Goal: Information Seeking & Learning: Learn about a topic

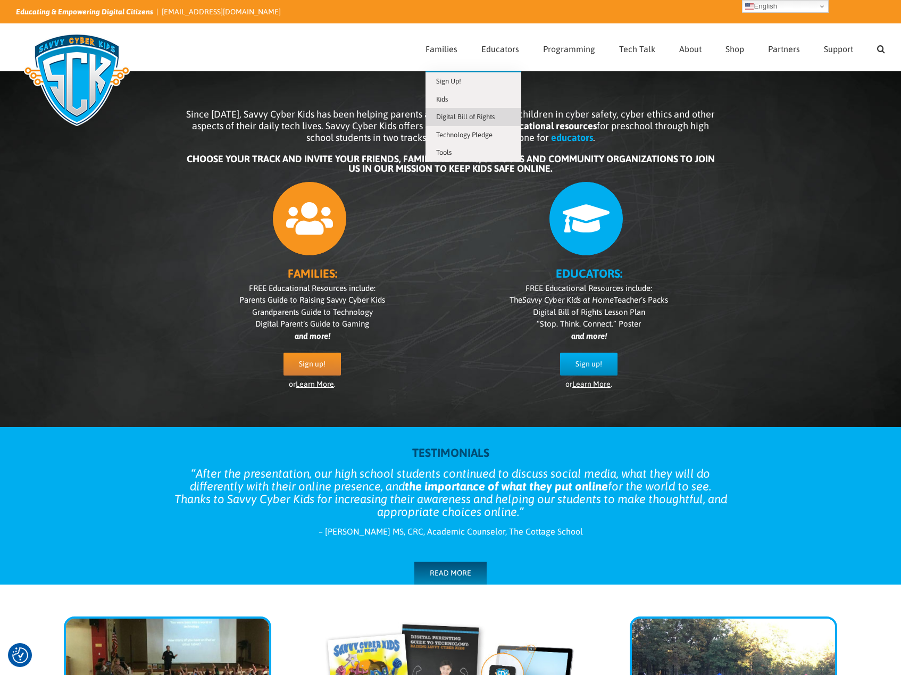
click at [460, 117] on span "Digital Bill of Rights" at bounding box center [465, 117] width 59 height 8
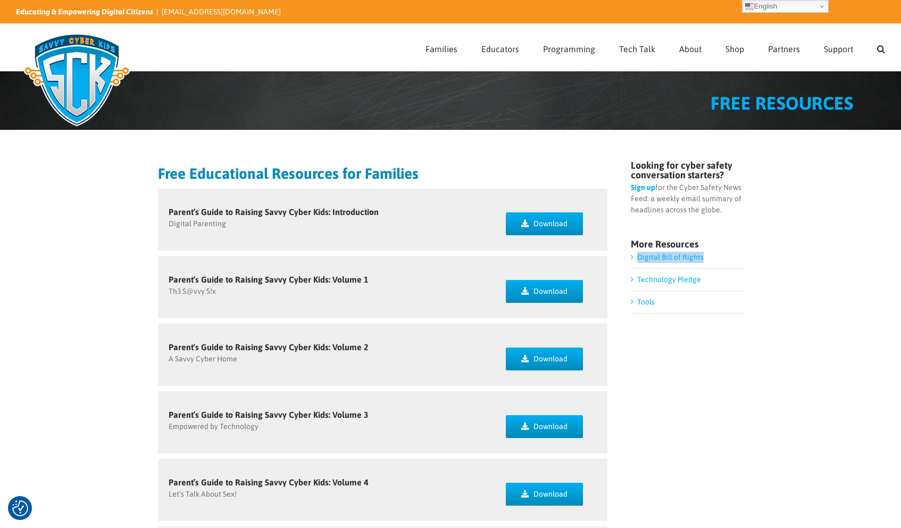
drag, startPoint x: 697, startPoint y: 255, endPoint x: 637, endPoint y: 261, distance: 60.4
click at [637, 261] on li "Digital Bill of Rights" at bounding box center [687, 260] width 112 height 17
copy link "Digital Bill of Rights"
click at [706, 277] on li "Technology Pledge" at bounding box center [687, 280] width 112 height 22
drag, startPoint x: 707, startPoint y: 278, endPoint x: 637, endPoint y: 281, distance: 69.2
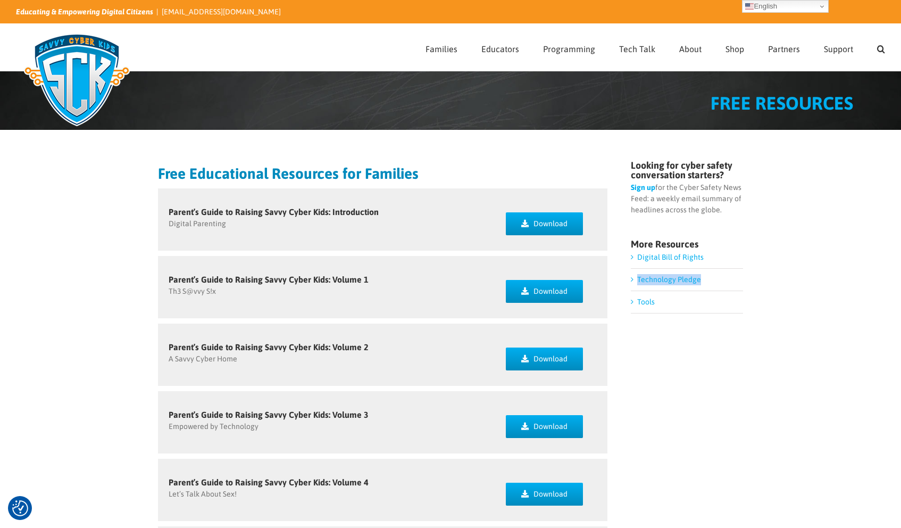
click at [637, 281] on li "Technology Pledge" at bounding box center [687, 280] width 112 height 22
copy link "Technology Pledge"
click at [670, 299] on li "Tools" at bounding box center [687, 302] width 112 height 22
drag, startPoint x: 663, startPoint y: 301, endPoint x: 637, endPoint y: 305, distance: 26.5
click at [637, 305] on li "Tools" at bounding box center [687, 302] width 112 height 22
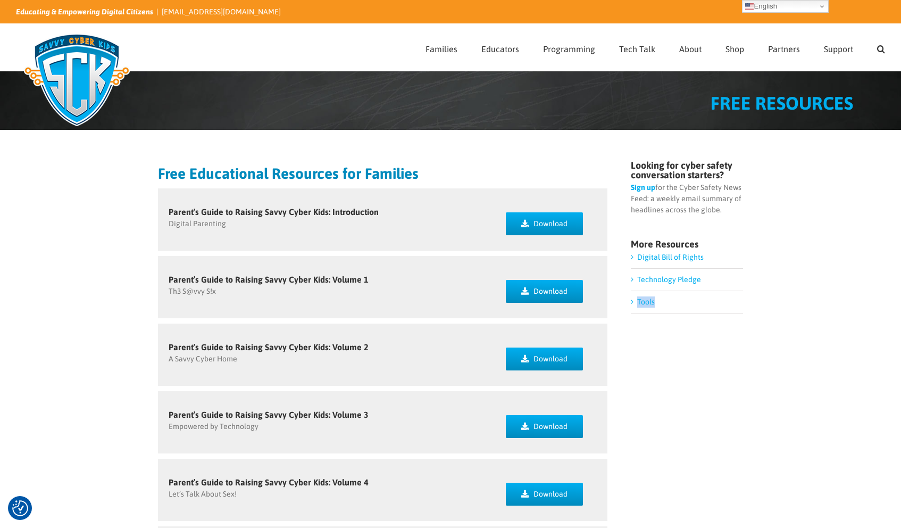
copy link "Tools"
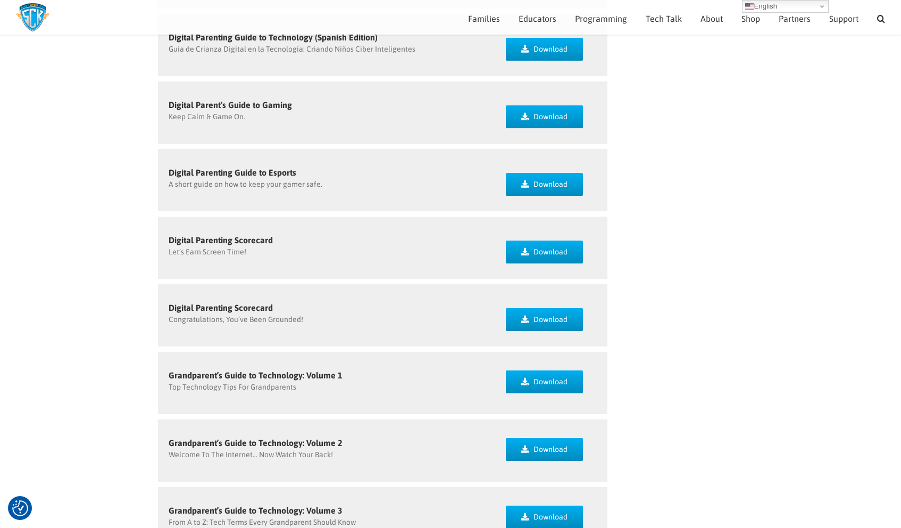
scroll to position [634, 0]
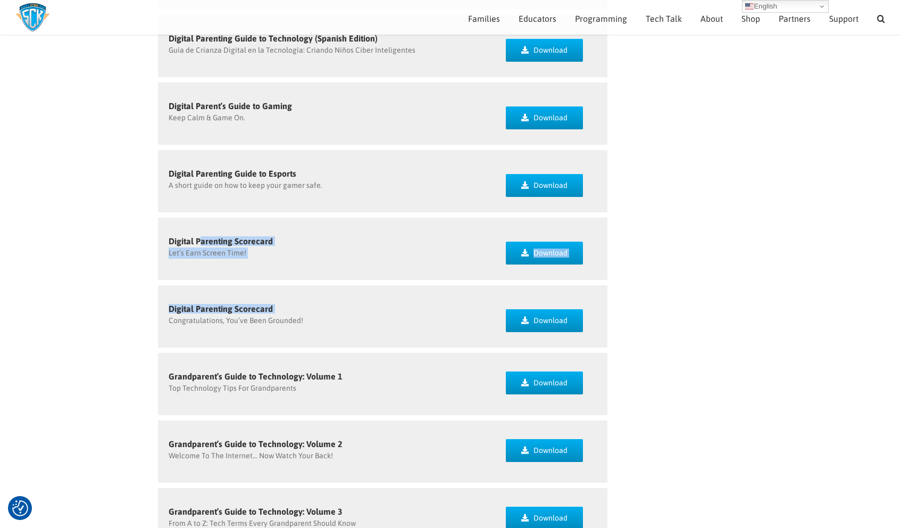
drag, startPoint x: 203, startPoint y: 238, endPoint x: 246, endPoint y: 314, distance: 87.0
click at [246, 314] on div "Free Educational Resources for Families Parent’s Guide to Raising Savvy Cyber K…" at bounding box center [383, 64] width 450 height 1118
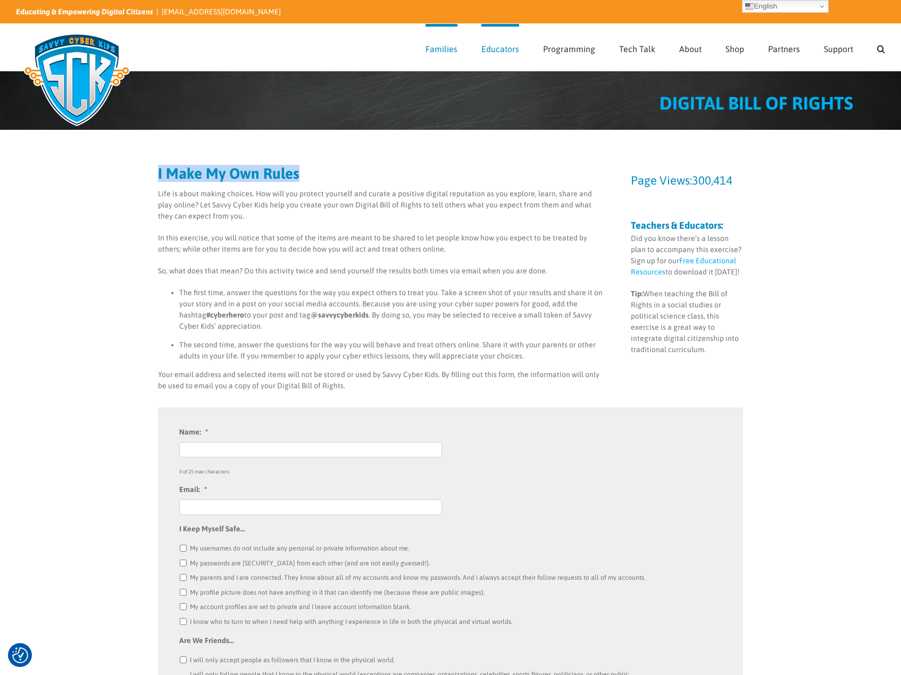
drag, startPoint x: 300, startPoint y: 172, endPoint x: 154, endPoint y: 172, distance: 145.8
copy h2 "I Make My Own Rules"
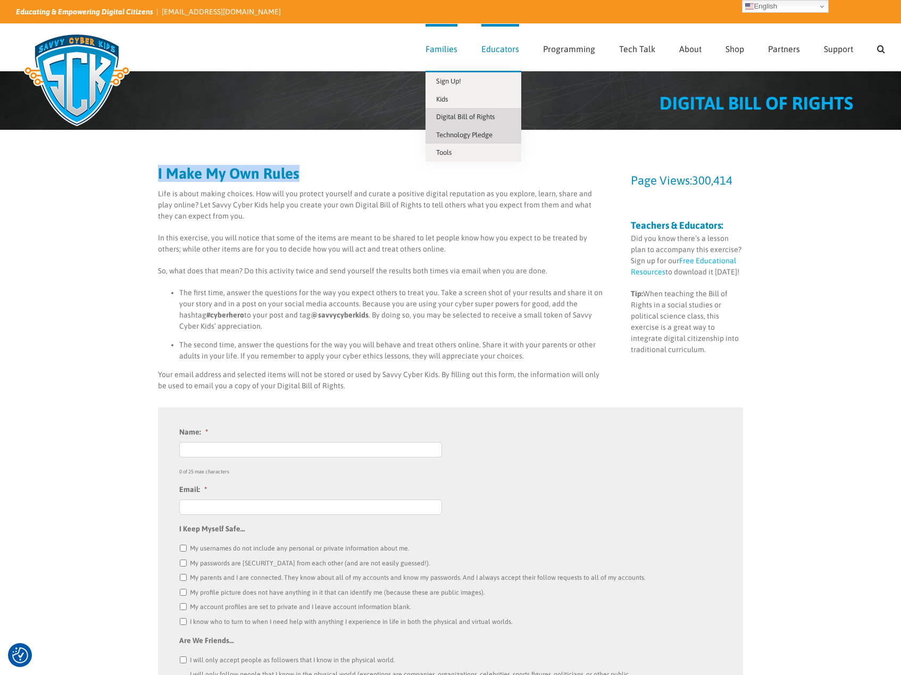
click at [459, 130] on link "Technology Pledge" at bounding box center [474, 135] width 96 height 18
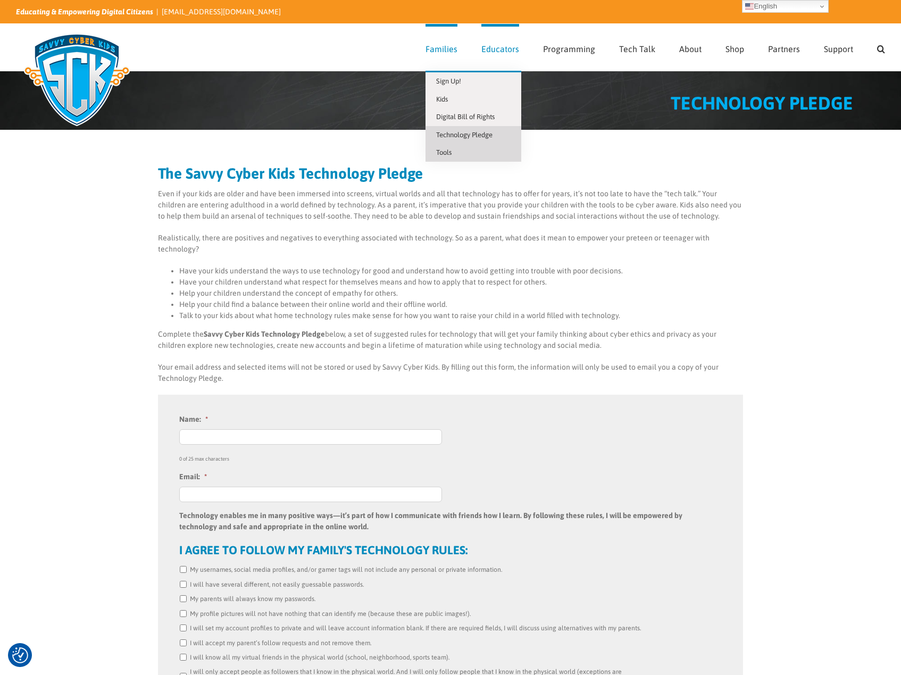
click at [447, 147] on link "Tools" at bounding box center [474, 153] width 96 height 18
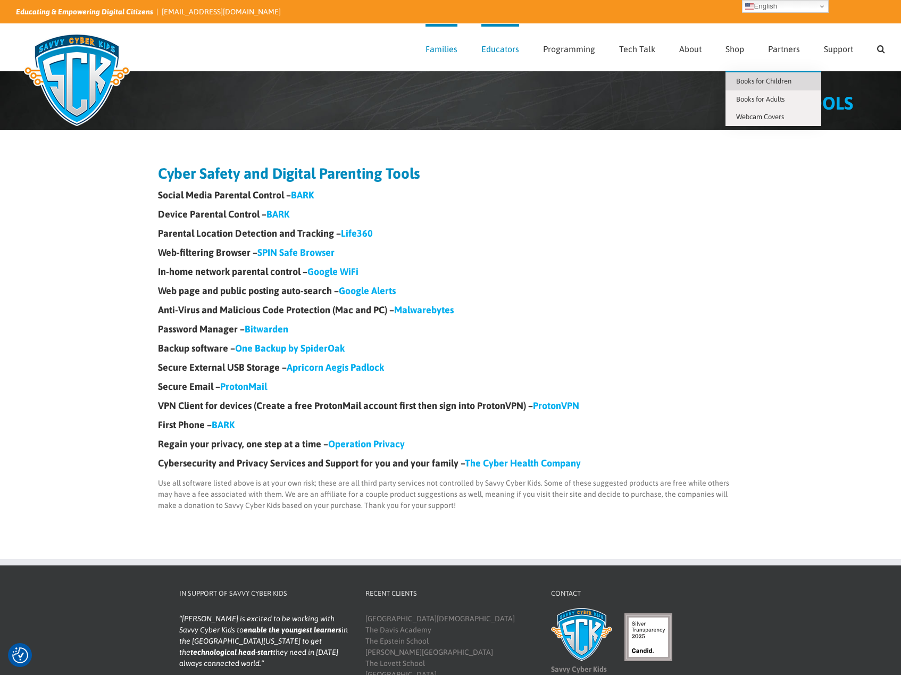
click at [746, 79] on span "Books for Children" at bounding box center [763, 81] width 55 height 8
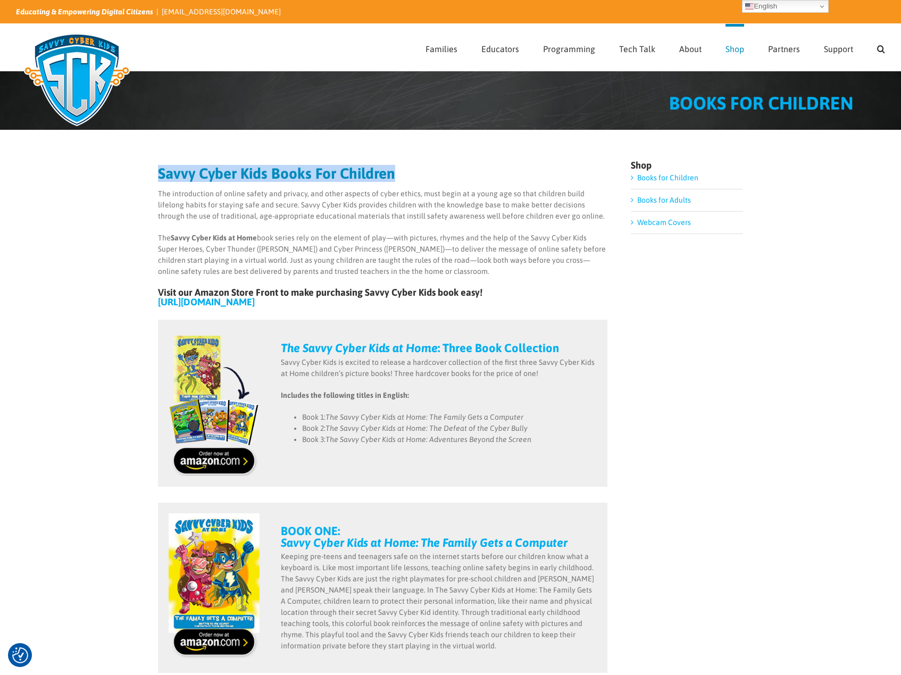
drag, startPoint x: 394, startPoint y: 174, endPoint x: 159, endPoint y: 177, distance: 235.2
click at [159, 177] on strong "Savvy Cyber Kids Books For Children" at bounding box center [276, 173] width 237 height 17
copy strong "Savvy Cyber Kids Books For Children"
click at [752, 95] on span "Books for Adults" at bounding box center [760, 99] width 48 height 8
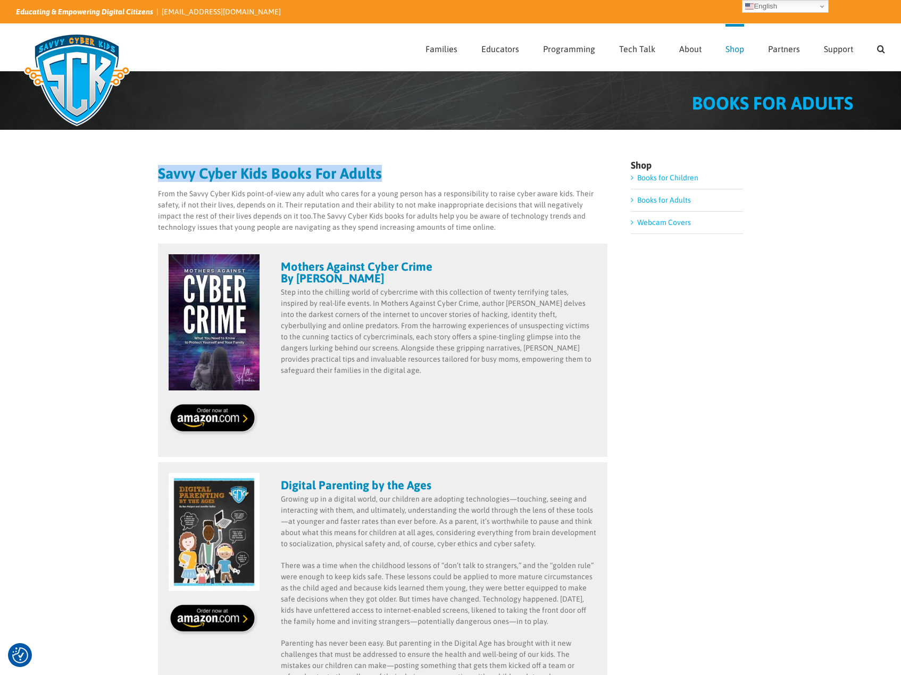
drag, startPoint x: 381, startPoint y: 174, endPoint x: 160, endPoint y: 176, distance: 220.8
click at [160, 176] on h2 "Savvy Cyber Kids Books For Adults" at bounding box center [383, 173] width 450 height 15
copy strong "Savvy Cyber Kids Books For Adults"
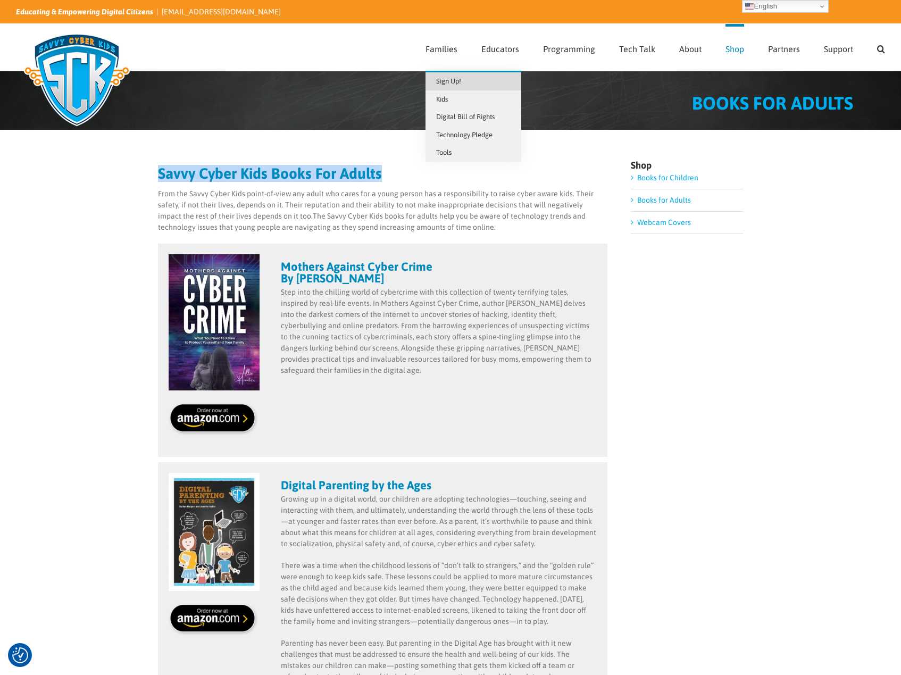
click at [451, 77] on span "Sign Up!" at bounding box center [448, 81] width 25 height 8
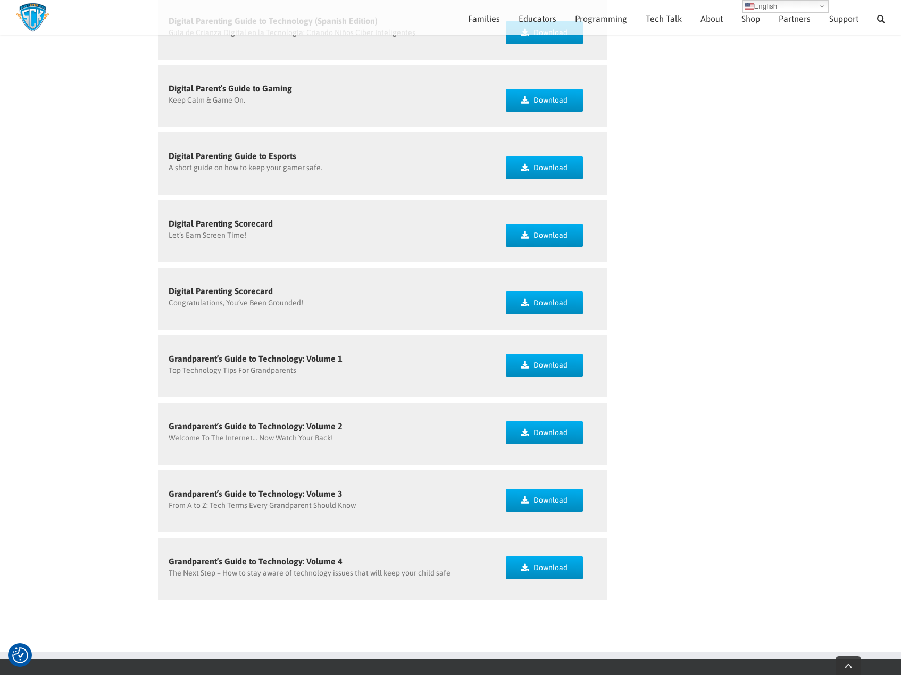
scroll to position [901, 0]
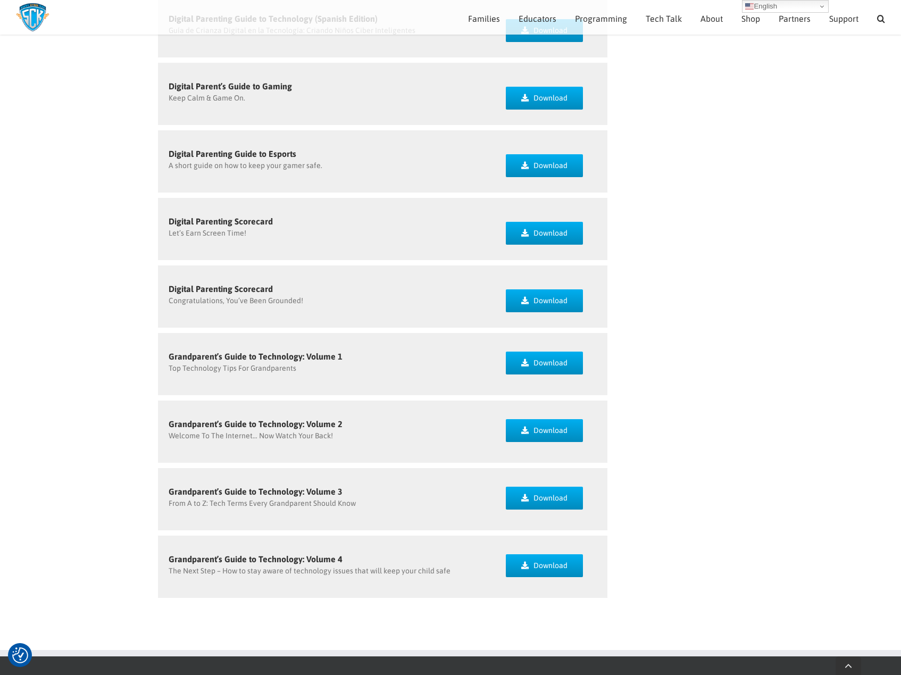
click at [267, 553] on div "Grandparent’s Guide to Technology: Volume 4 The Next Step – How to stay aware o…" at bounding box center [326, 567] width 337 height 62
click at [256, 482] on div "Grandparent’s Guide to Technology: Volume 3 From A to Z: Tech Terms Every Grand…" at bounding box center [326, 499] width 337 height 62
click at [255, 429] on div "Grandparent’s Guide to Technology: Volume 2 Welcome To The Internet… Now Watch …" at bounding box center [327, 431] width 316 height 22
click at [258, 362] on div "Grandparent’s Guide to Technology: Volume 1 Top Technology Tips For Grandparents" at bounding box center [327, 363] width 316 height 22
click at [249, 290] on h5 "Digital Parenting Scorecard" at bounding box center [327, 289] width 316 height 9
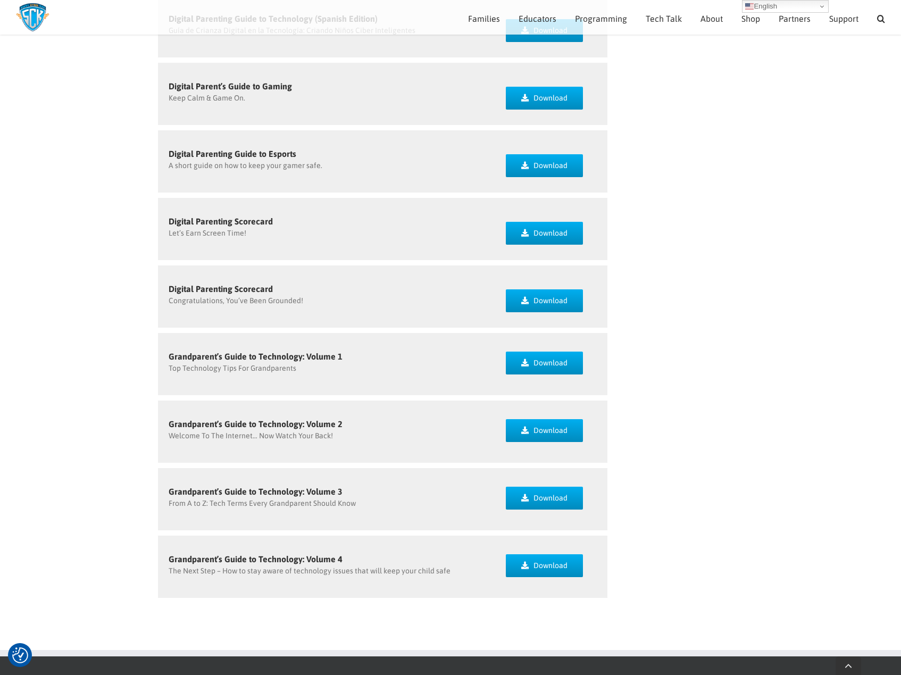
click at [251, 230] on p "Let’s Earn Screen Time!" at bounding box center [327, 233] width 316 height 11
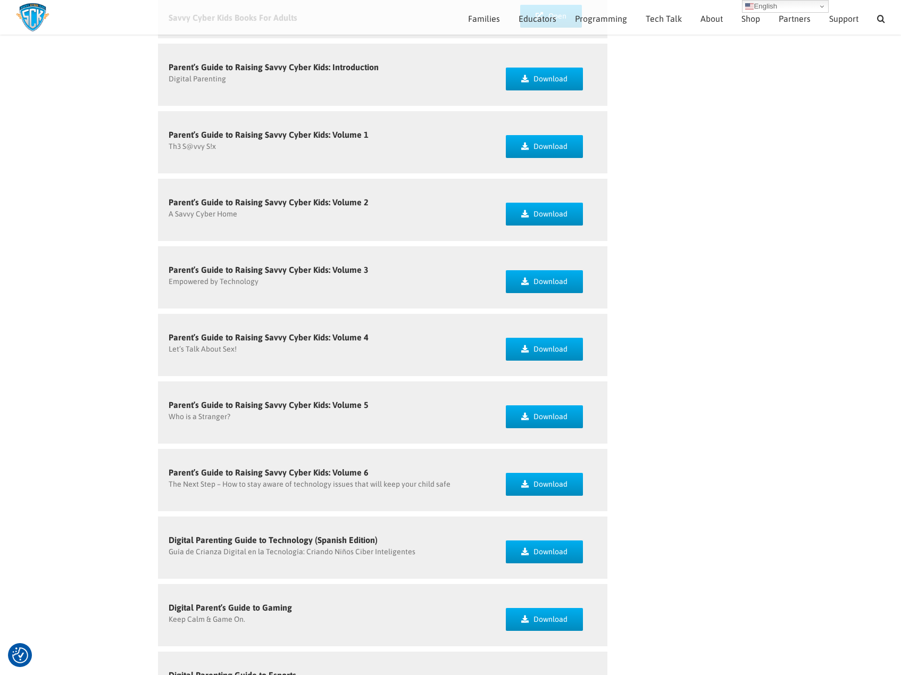
scroll to position [367, 0]
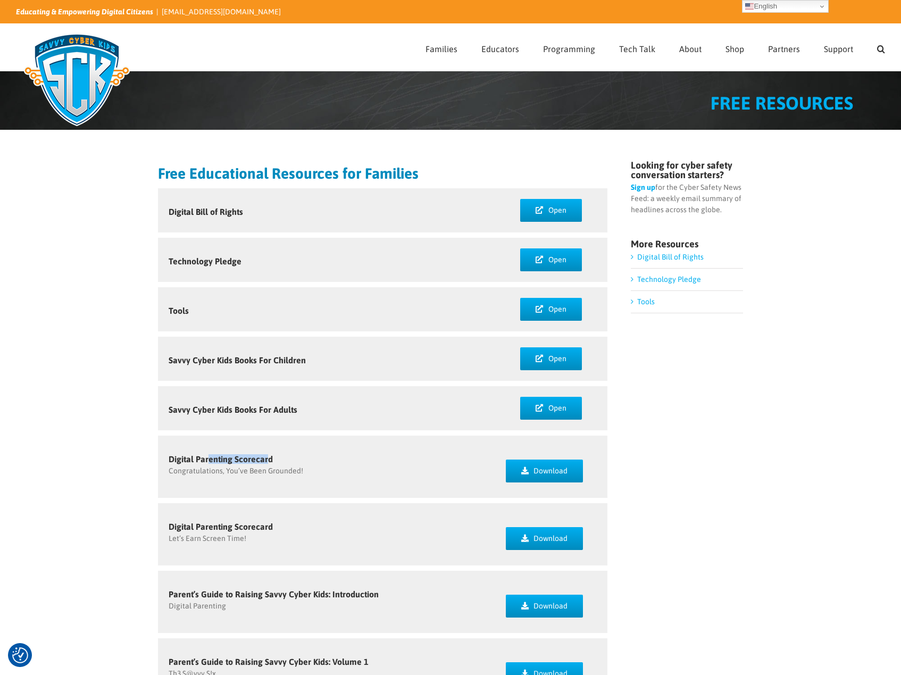
drag, startPoint x: 221, startPoint y: 458, endPoint x: 265, endPoint y: 459, distance: 44.7
click at [265, 459] on h5 "Digital Parenting Scorecard" at bounding box center [327, 459] width 316 height 9
drag, startPoint x: 199, startPoint y: 525, endPoint x: 250, endPoint y: 527, distance: 51.1
click at [250, 527] on h5 "Digital Parenting Scorecard" at bounding box center [327, 526] width 316 height 9
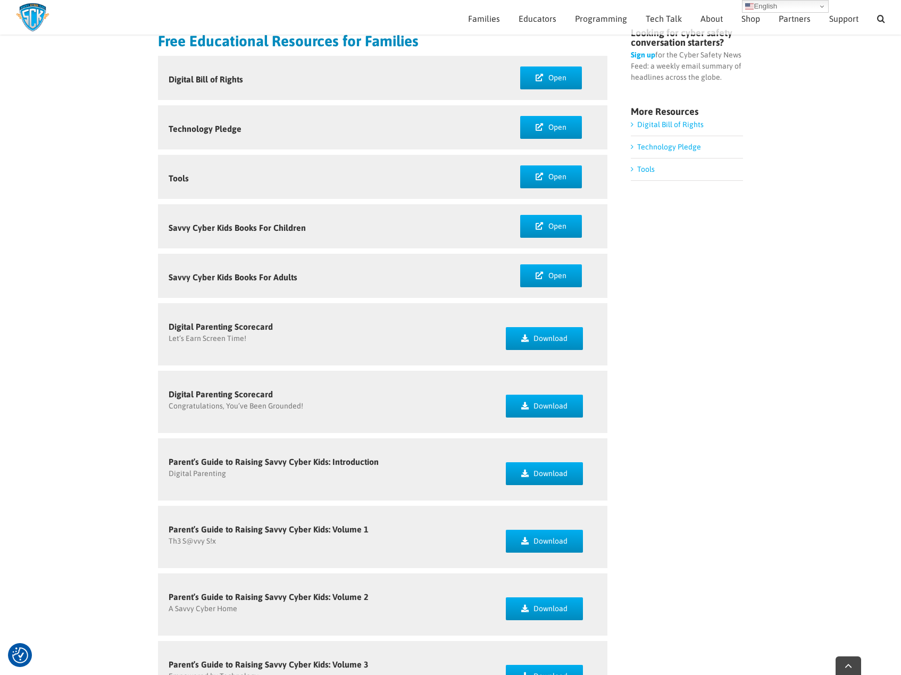
scroll to position [125, 0]
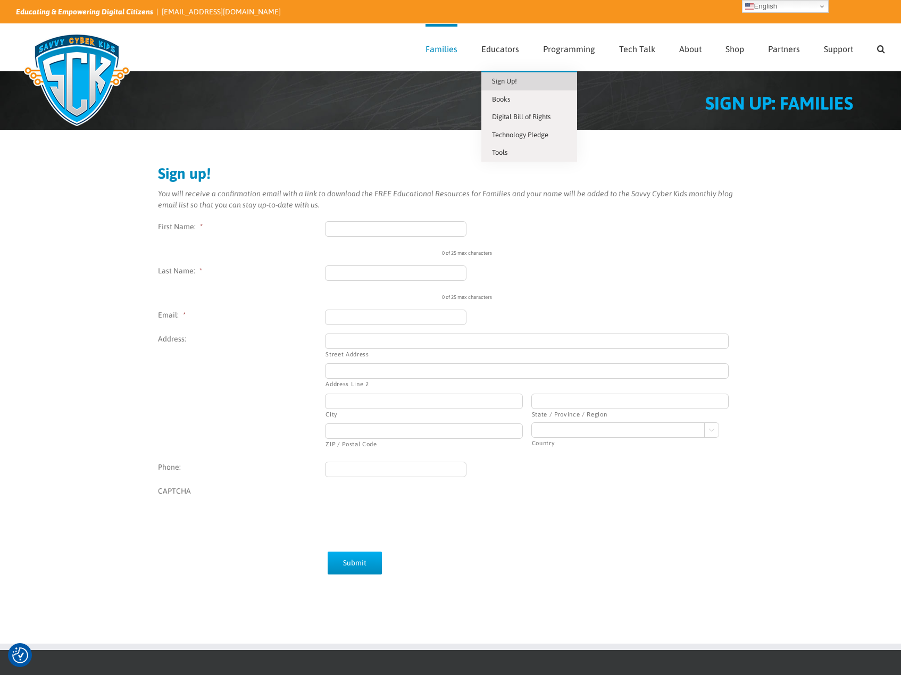
click at [500, 79] on span "Sign Up!" at bounding box center [504, 81] width 25 height 8
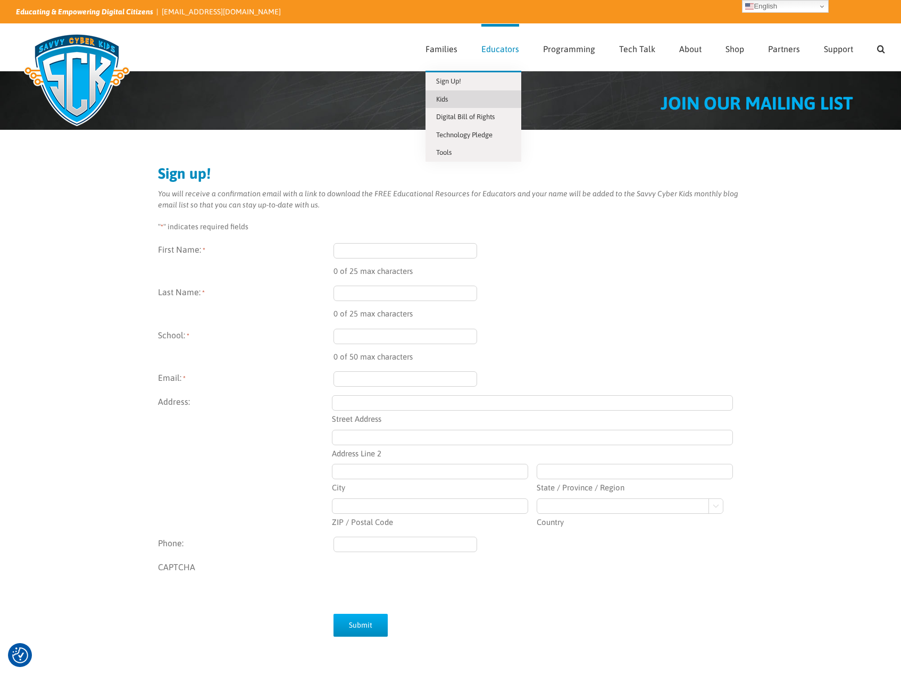
click at [448, 99] on span "Kids" at bounding box center [442, 99] width 12 height 8
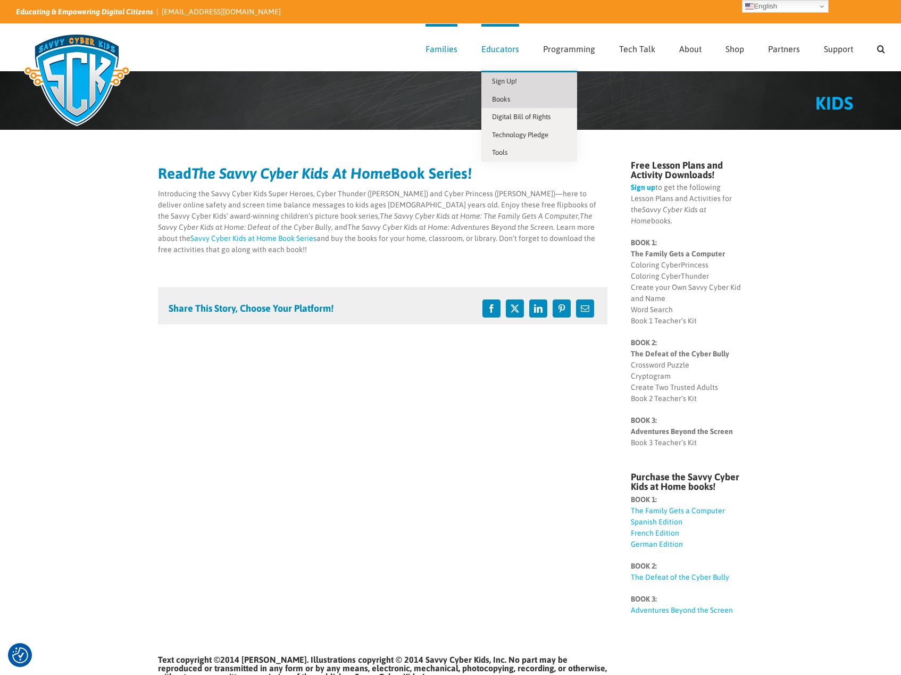
click at [505, 80] on span "Sign Up!" at bounding box center [504, 81] width 25 height 8
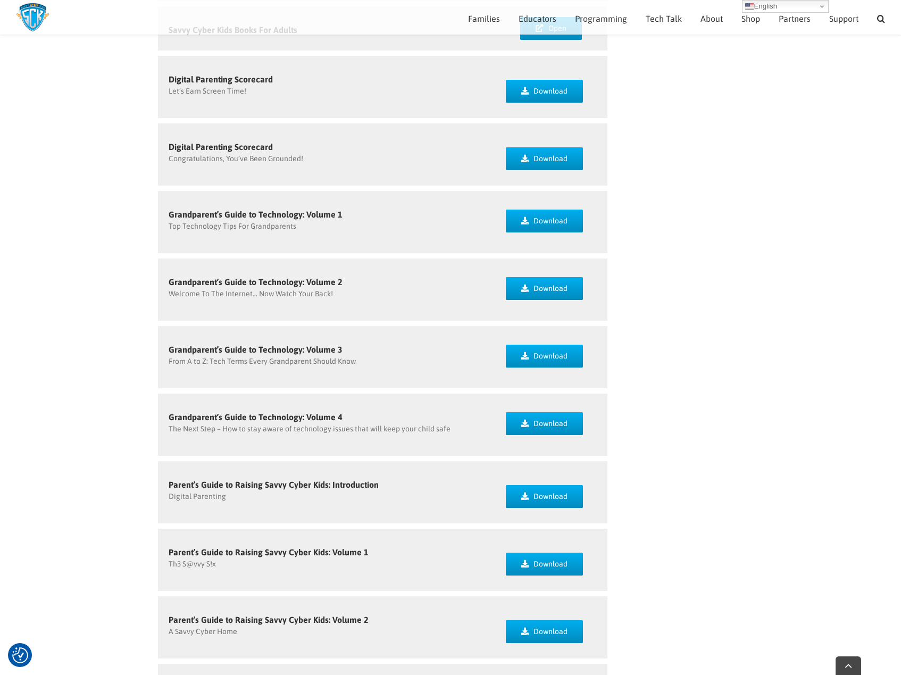
click at [715, 379] on div "Looking for cyber safety conversation starters? Sign up for the Cyber Safety Ne…" at bounding box center [687, 464] width 112 height 1366
